Goal: Find specific fact: Find specific fact

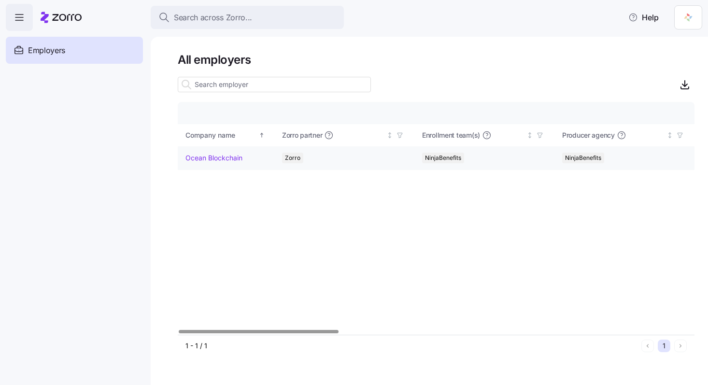
click at [236, 158] on link "Ocean Blockchain" at bounding box center [214, 158] width 57 height 10
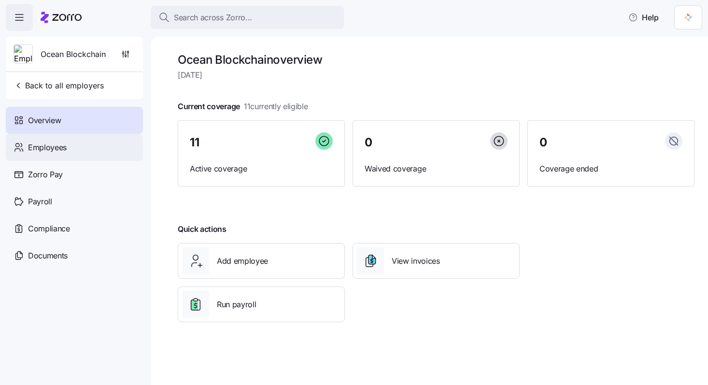
click at [61, 151] on span "Employees" at bounding box center [47, 148] width 39 height 12
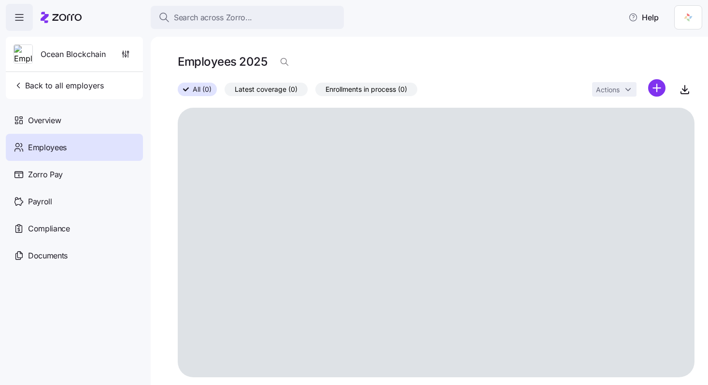
click at [61, 151] on span "Employees" at bounding box center [47, 148] width 39 height 12
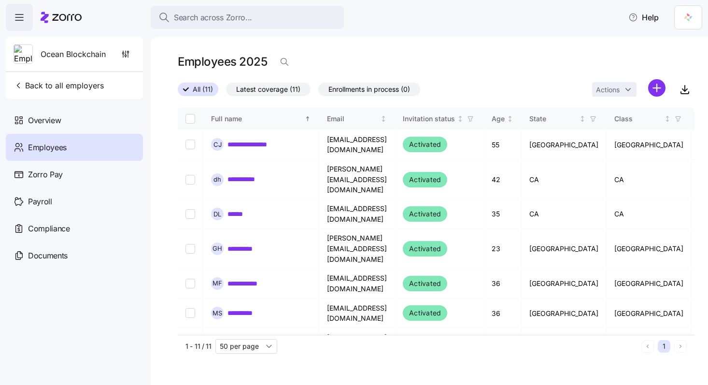
click at [101, 143] on div "Employees" at bounding box center [74, 147] width 137 height 27
click at [254, 244] on link "**********" at bounding box center [248, 249] width 40 height 10
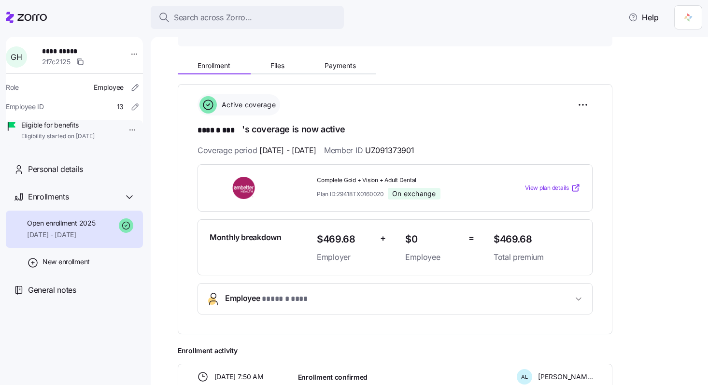
scroll to position [81, 0]
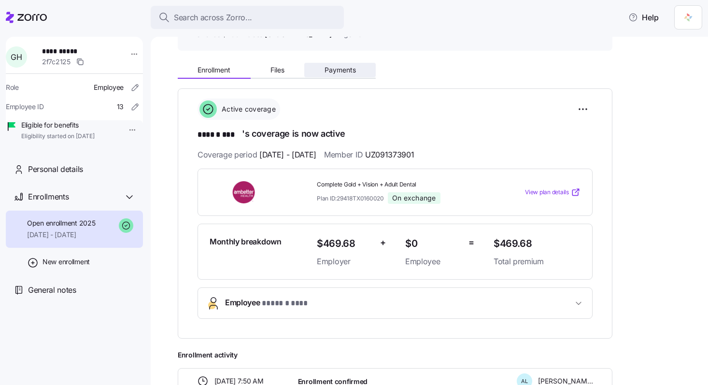
click at [346, 67] on span "Payments" at bounding box center [340, 70] width 31 height 7
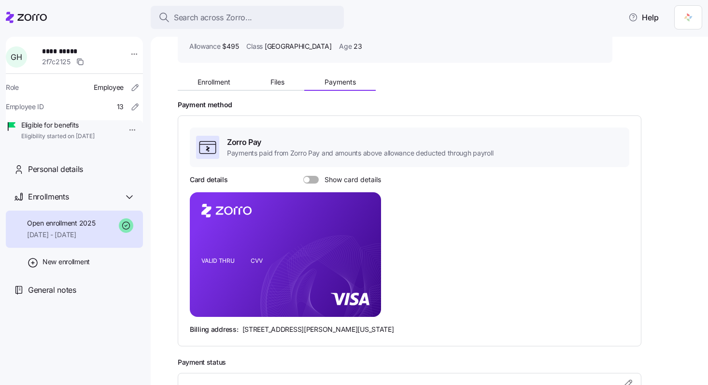
scroll to position [110, 0]
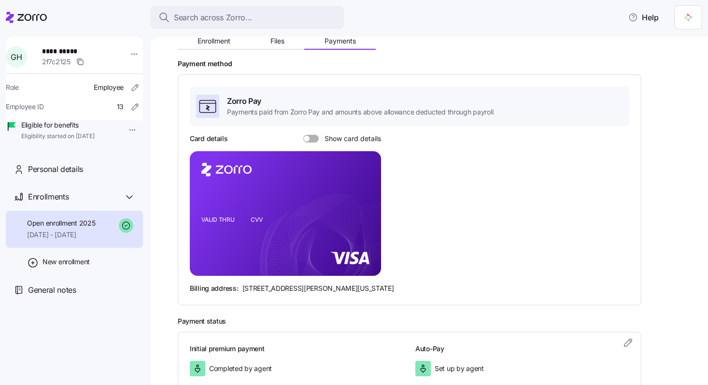
click at [313, 137] on span at bounding box center [315, 139] width 10 height 8
click at [303, 135] on input "Show card details" at bounding box center [303, 135] width 0 height 0
click at [364, 198] on icon "copy-to-clipboard" at bounding box center [363, 196] width 9 height 9
click at [265, 260] on icon "VALID THRU CVV" at bounding box center [285, 213] width 191 height 125
click at [445, 175] on div "Card details Show card details VALID THRU CVV Billing address: [STREET_ADDRESS]…" at bounding box center [410, 213] width 440 height 159
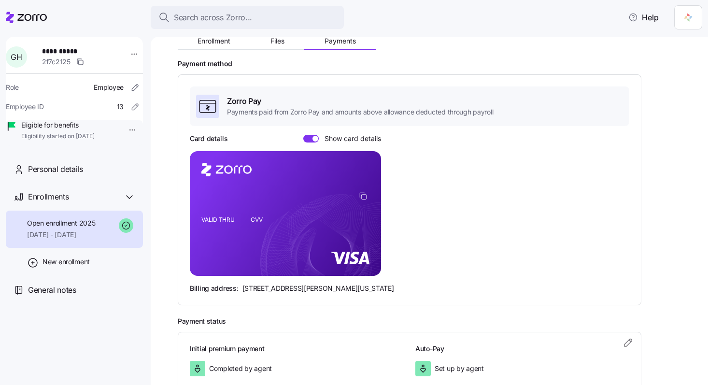
scroll to position [150, 0]
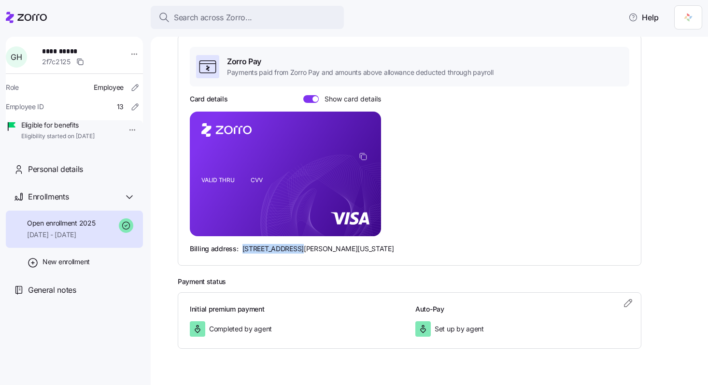
drag, startPoint x: 242, startPoint y: 249, endPoint x: 292, endPoint y: 251, distance: 50.3
click at [292, 251] on span "[STREET_ADDRESS][PERSON_NAME][US_STATE]" at bounding box center [319, 249] width 152 height 10
copy span "[STREET_ADDRESS][PERSON_NAME]"
click at [307, 248] on span "[STREET_ADDRESS][PERSON_NAME][US_STATE]" at bounding box center [319, 249] width 152 height 10
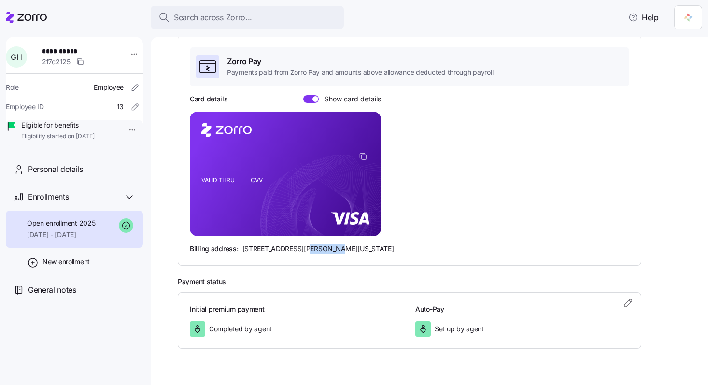
copy span "Westlake"
